Goal: Task Accomplishment & Management: Manage account settings

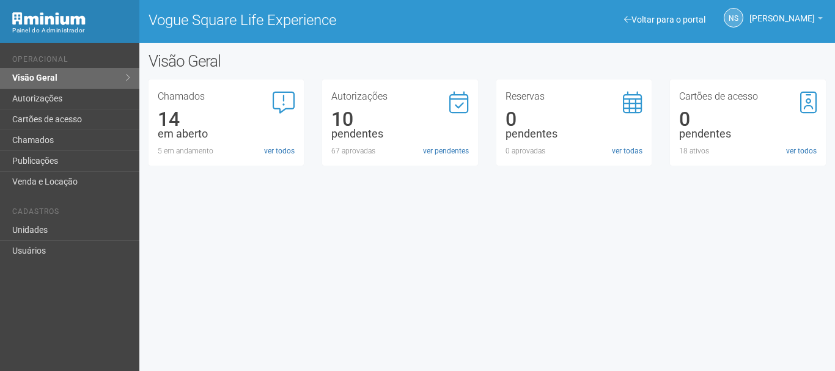
click at [539, 273] on div "Voltar para o portal Operacional Visão Geral Autorizações Cartões de acesso Cha…" at bounding box center [417, 207] width 835 height 328
click at [382, 253] on div "Voltar para o portal Operacional Visão Geral Autorizações Cartões de acesso Cha…" at bounding box center [417, 207] width 835 height 328
click at [644, 276] on div "Voltar para o portal Operacional Visão Geral Autorizações Cartões de acesso Cha…" at bounding box center [417, 207] width 835 height 328
click at [91, 84] on link "Visão Geral" at bounding box center [69, 78] width 139 height 21
click at [450, 153] on link "ver pendentes" at bounding box center [446, 151] width 46 height 11
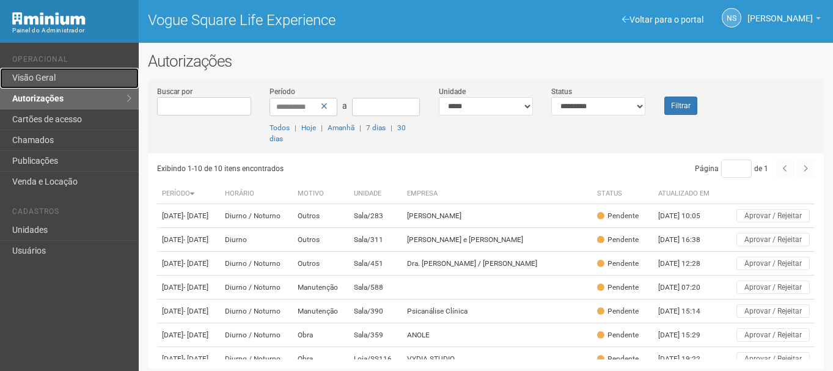
click at [90, 75] on link "Visão Geral" at bounding box center [69, 78] width 139 height 21
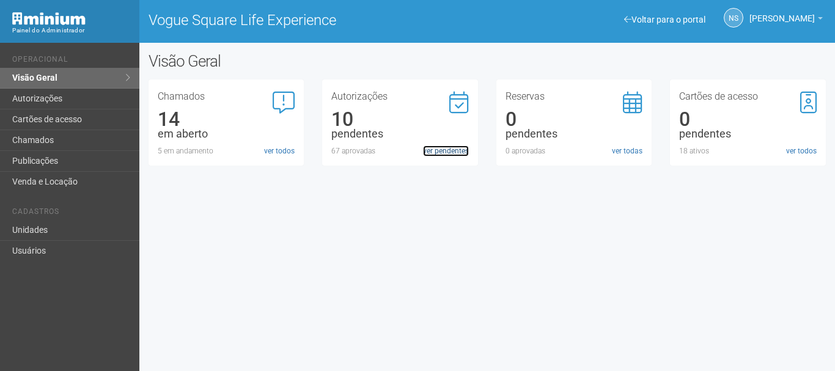
click at [459, 155] on link "ver pendentes" at bounding box center [446, 151] width 46 height 11
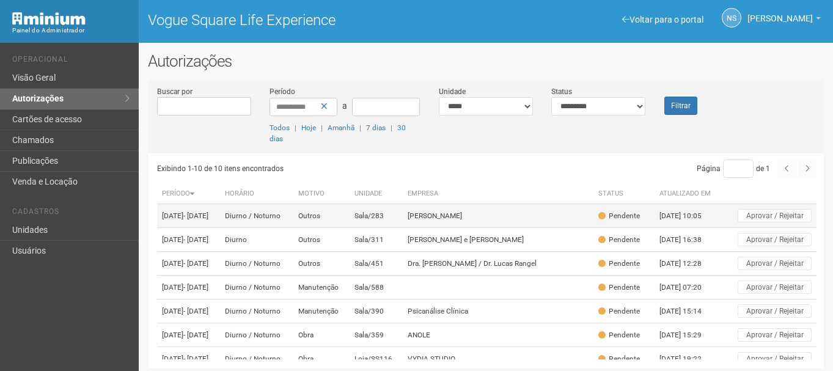
click at [464, 219] on td "Carol Lira" at bounding box center [498, 216] width 191 height 24
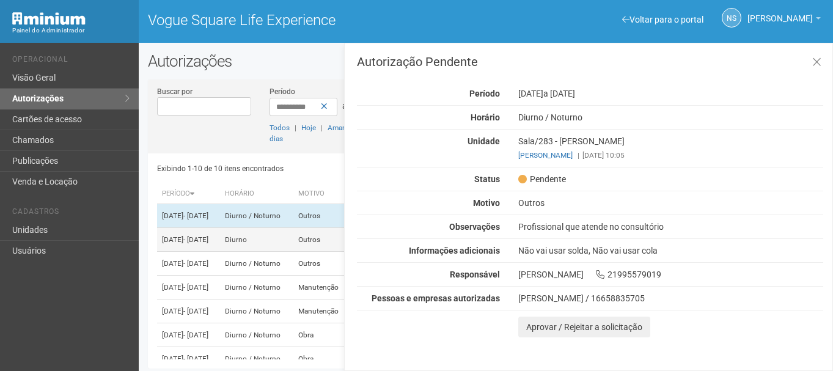
click at [208, 244] on span "- 10/09/2025" at bounding box center [195, 239] width 25 height 9
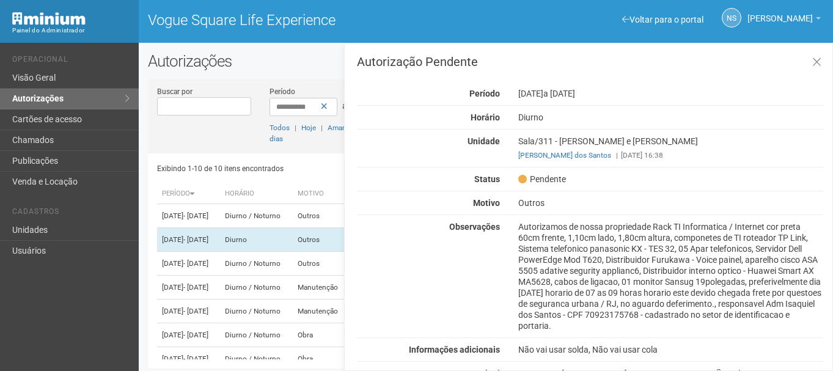
click at [551, 238] on div "Autorizamos de nossa propriedade Rack TI Informatica / Internet cor preta 60cm …" at bounding box center [670, 276] width 323 height 110
click at [552, 243] on div "Autorizamos de nossa propriedade Rack TI Informatica / Internet cor preta 60cm …" at bounding box center [670, 276] width 323 height 110
click at [278, 275] on td "Diurno / Noturno" at bounding box center [256, 264] width 73 height 24
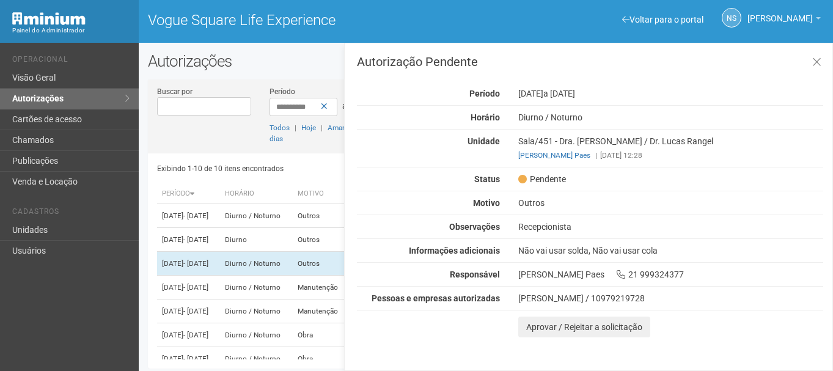
click at [544, 230] on div "Recepcionista" at bounding box center [670, 226] width 323 height 11
click at [544, 231] on div "Recepcionista" at bounding box center [670, 226] width 323 height 11
click at [208, 292] on span "- 03/10/2025" at bounding box center [195, 287] width 25 height 9
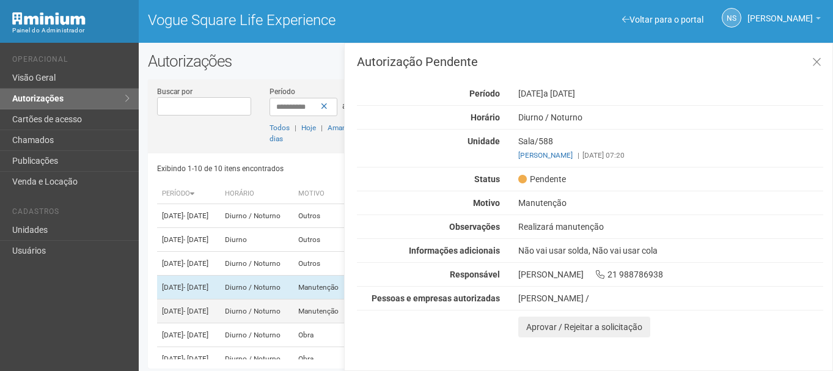
click at [276, 323] on td "Diurno / Noturno" at bounding box center [256, 312] width 73 height 24
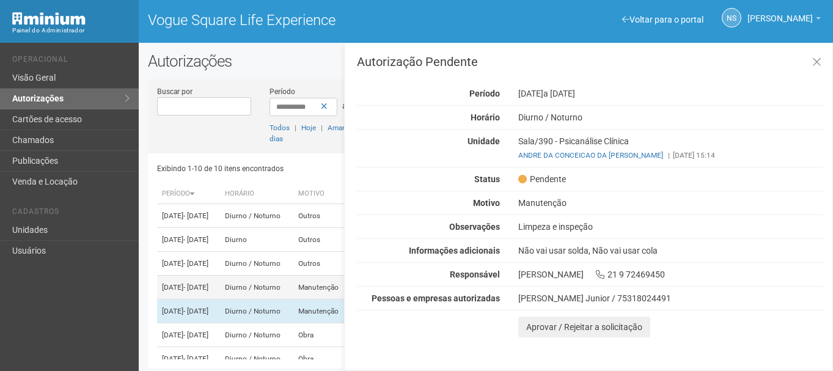
click at [289, 300] on td "Diurno / Noturno" at bounding box center [256, 288] width 73 height 24
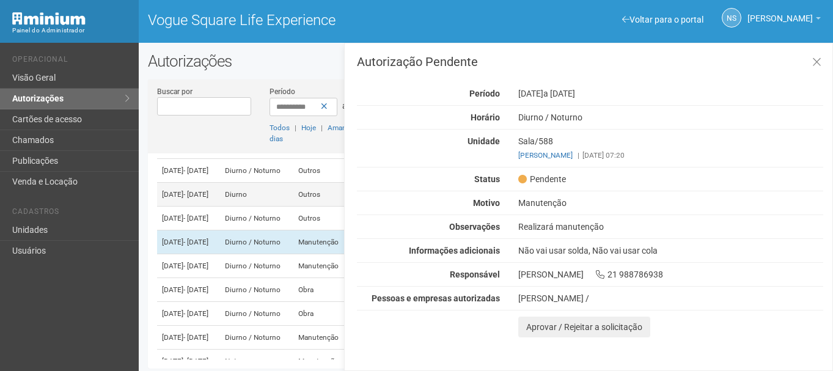
scroll to position [51, 0]
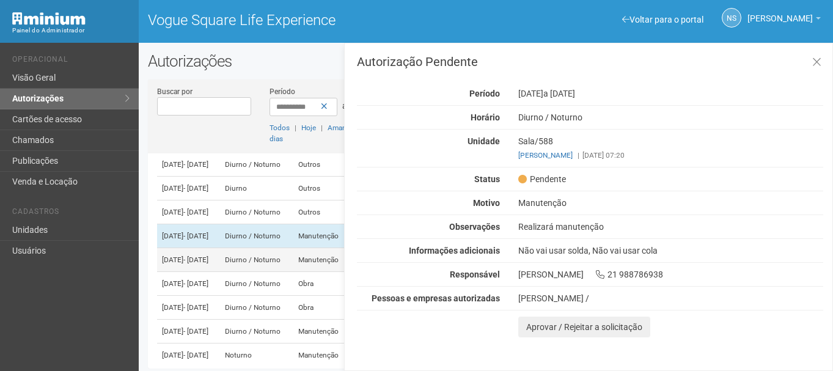
click at [287, 272] on td "Diurno / Noturno" at bounding box center [256, 260] width 73 height 24
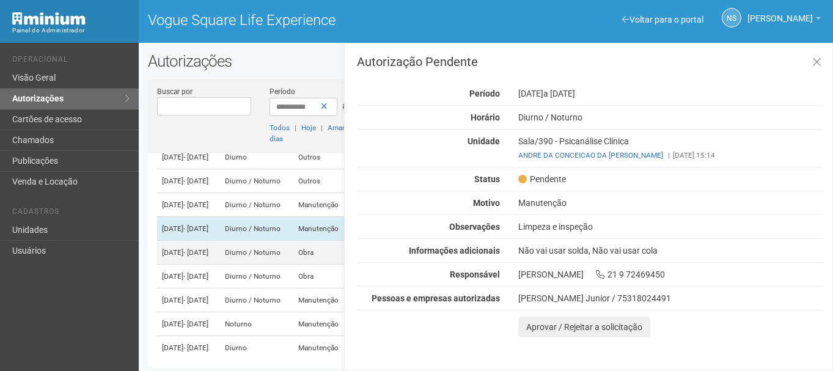
scroll to position [83, 0]
